Goal: Navigation & Orientation: Find specific page/section

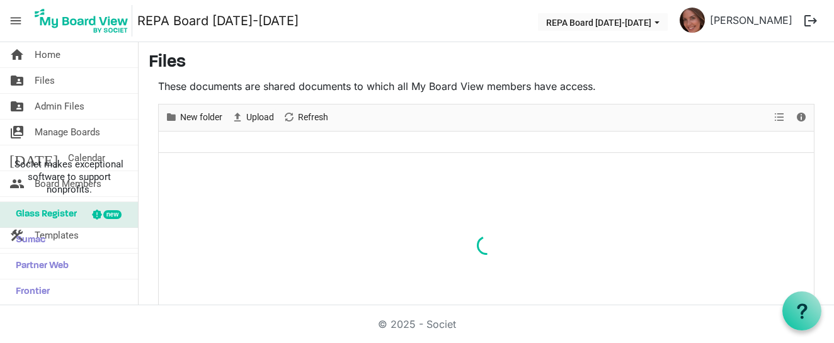
click at [16, 22] on span "menu" at bounding box center [16, 21] width 24 height 24
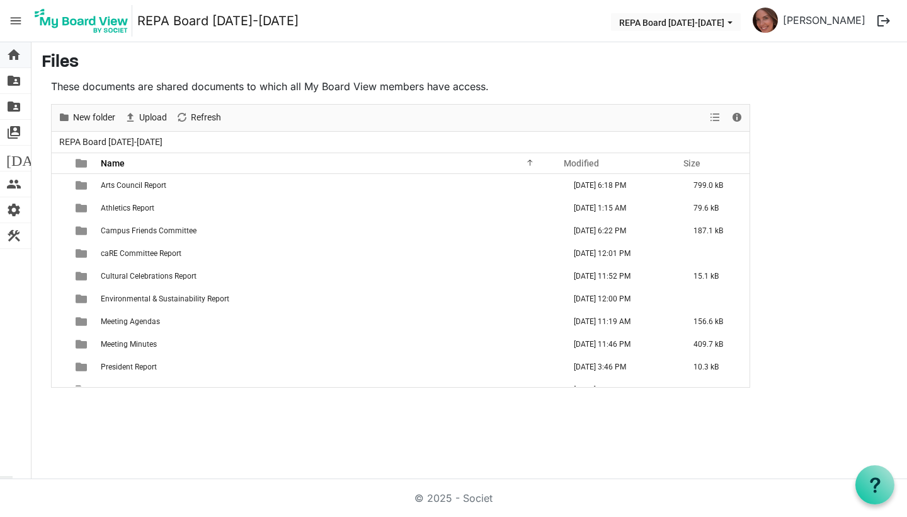
click at [16, 60] on span "home" at bounding box center [13, 54] width 15 height 25
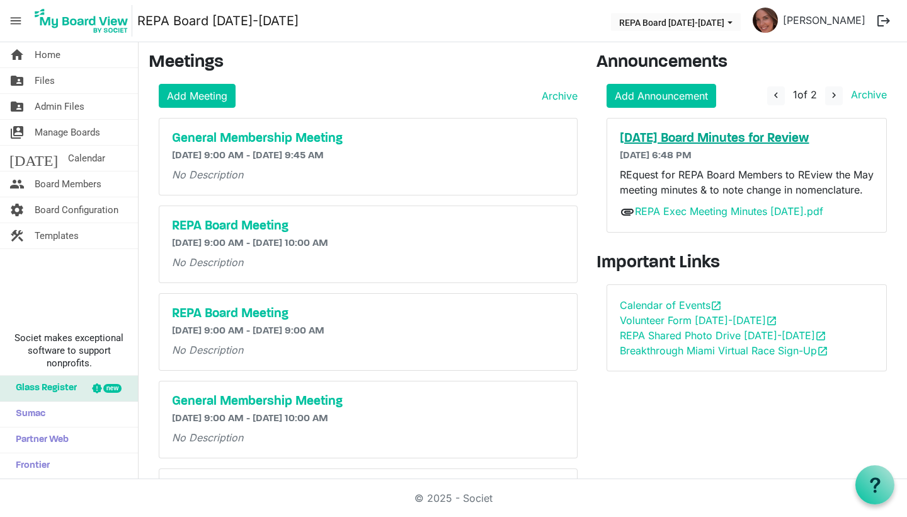
click at [743, 139] on h5 "[DATE] Board Minutes for Review" at bounding box center [747, 138] width 255 height 15
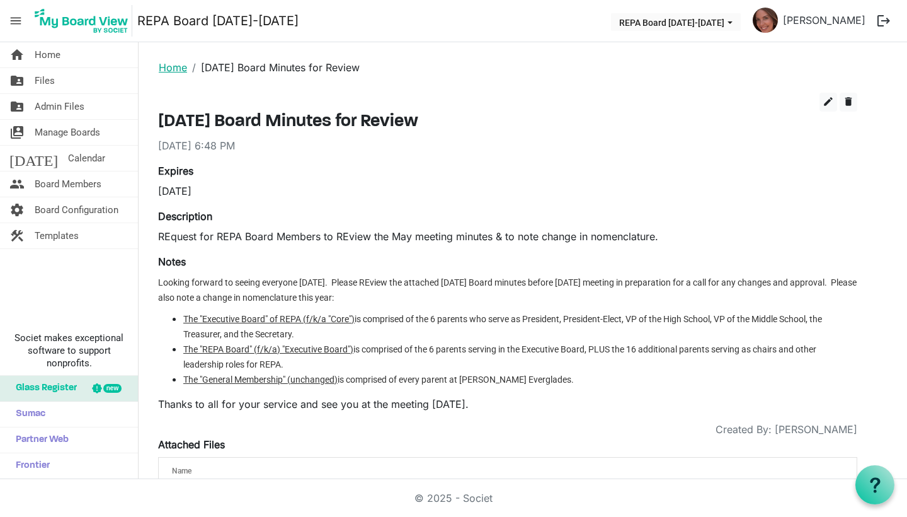
click at [172, 66] on link "Home" at bounding box center [173, 67] width 28 height 13
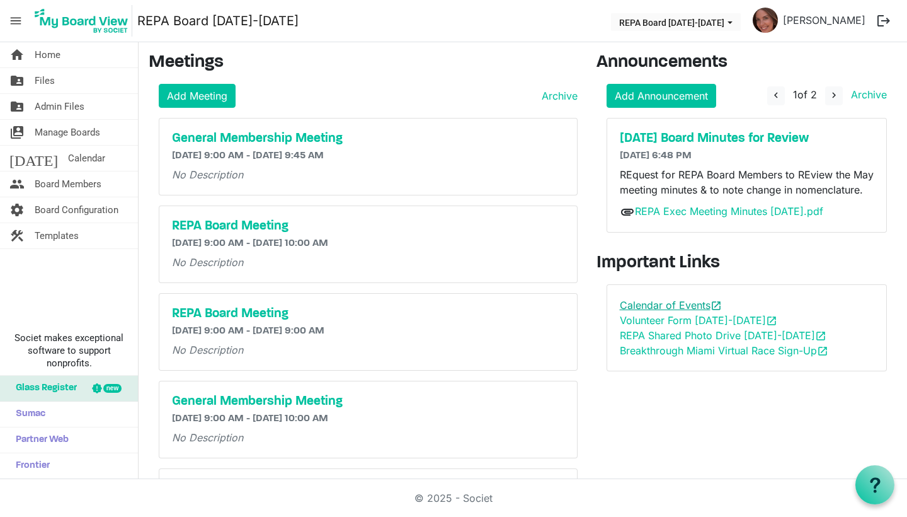
click at [625, 309] on link "Calendar of Events open_in_new" at bounding box center [671, 305] width 102 height 13
